Goal: Browse casually: Explore the website without a specific task or goal

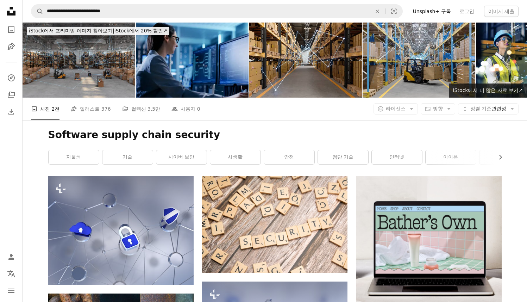
scroll to position [143, 0]
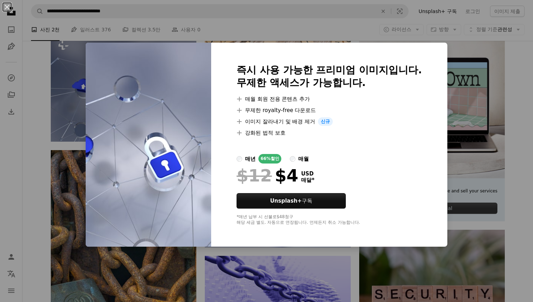
click at [447, 52] on div "An X shape 즉시 사용 가능한 프리미엄 이미지입니다. 무제한 액세스가 가능합니다. A plus sign 매월 회원 전용 콘텐츠 추가 A…" at bounding box center [266, 151] width 533 height 302
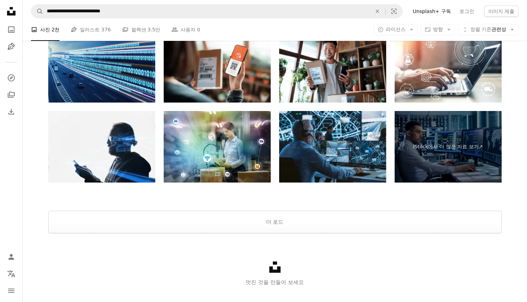
scroll to position [1150, 0]
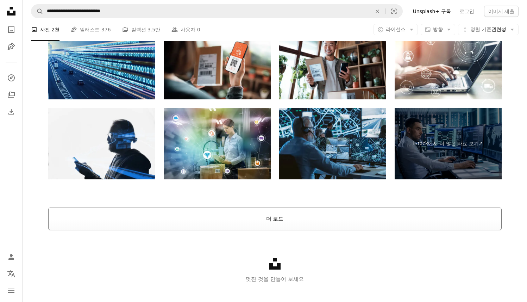
click at [274, 221] on button "더 로드" at bounding box center [275, 218] width 454 height 23
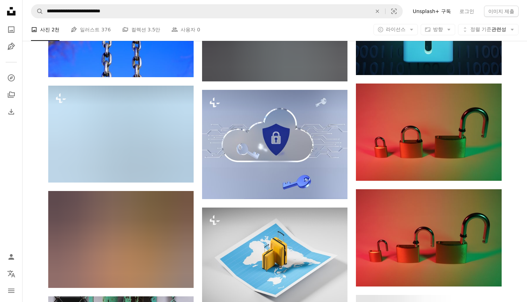
scroll to position [4556, 0]
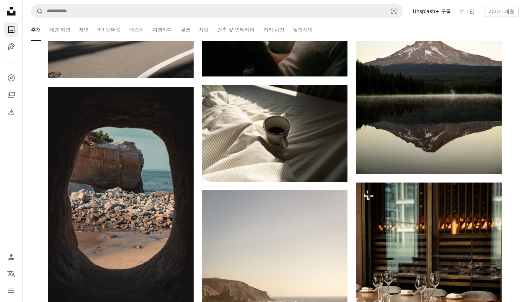
scroll to position [994, 0]
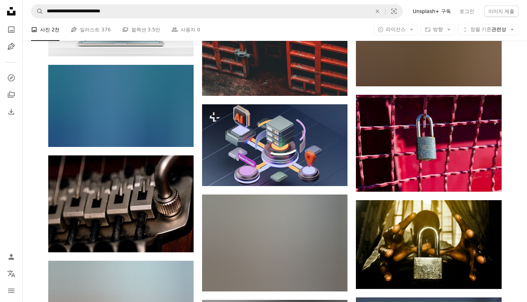
scroll to position [5301, 0]
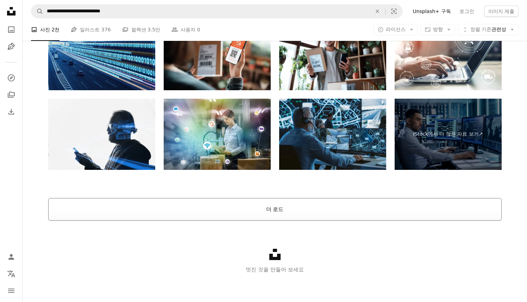
click at [258, 207] on button "더 로드" at bounding box center [275, 209] width 454 height 23
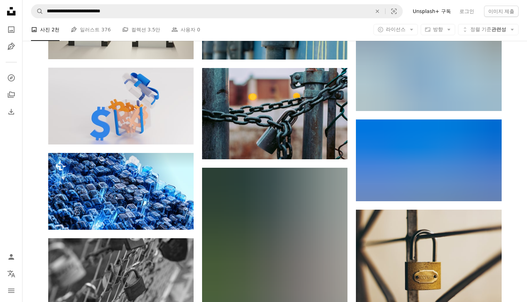
scroll to position [8056, 0]
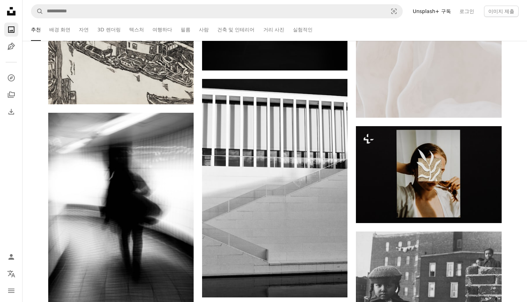
scroll to position [3895, 0]
